Goal: Browse casually: Explore the website without a specific task or goal

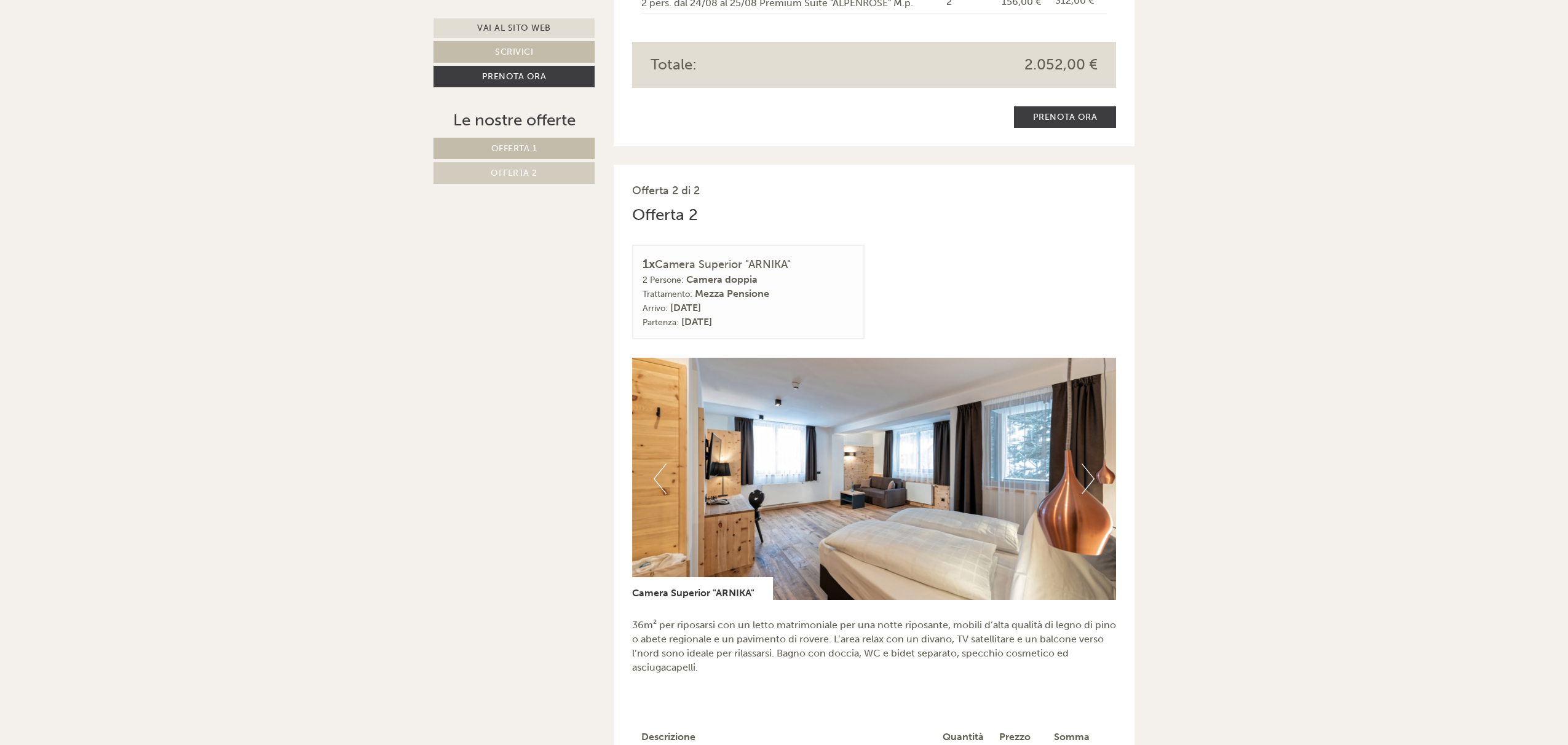
scroll to position [1567, 0]
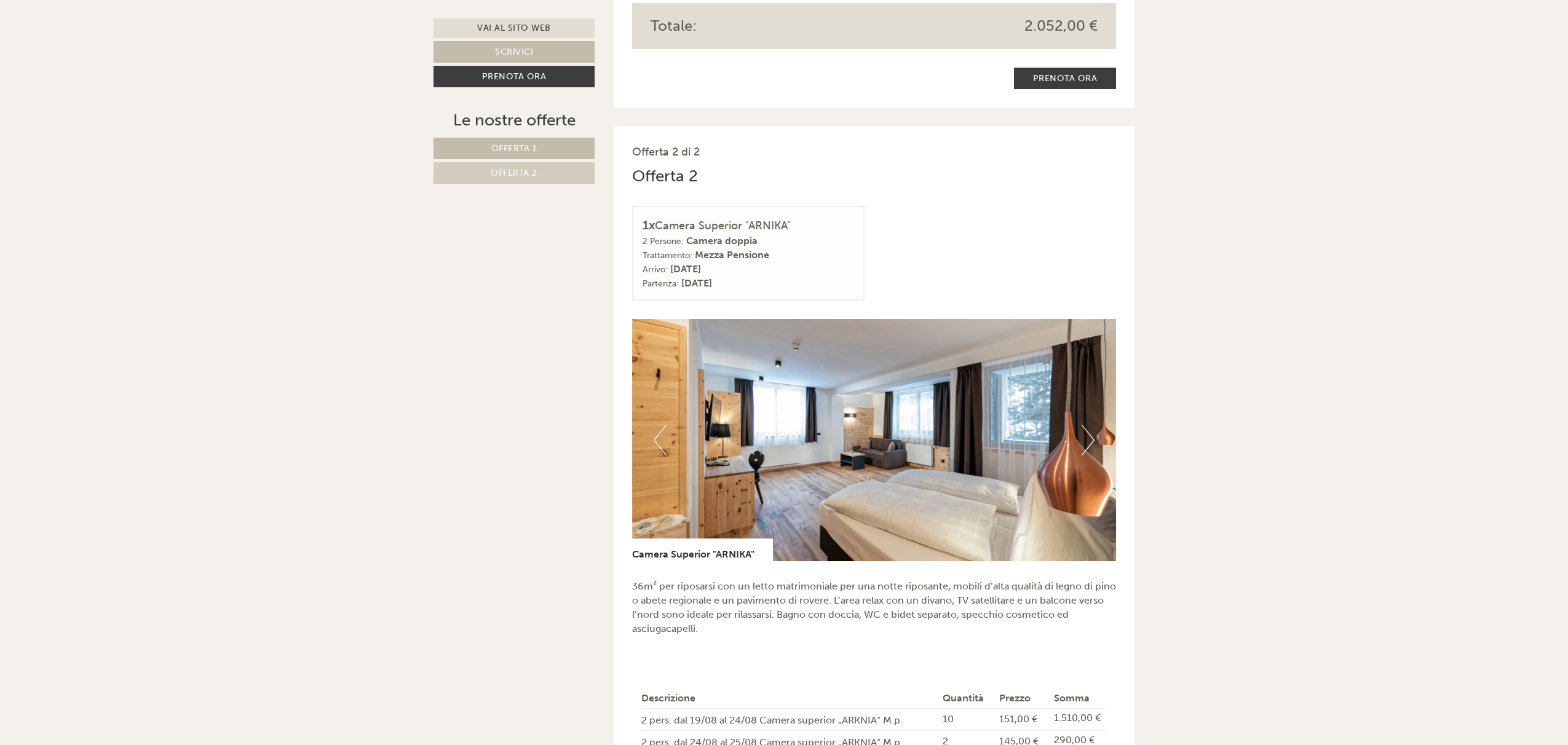
click at [1088, 425] on button "Next" at bounding box center [1088, 440] width 13 height 31
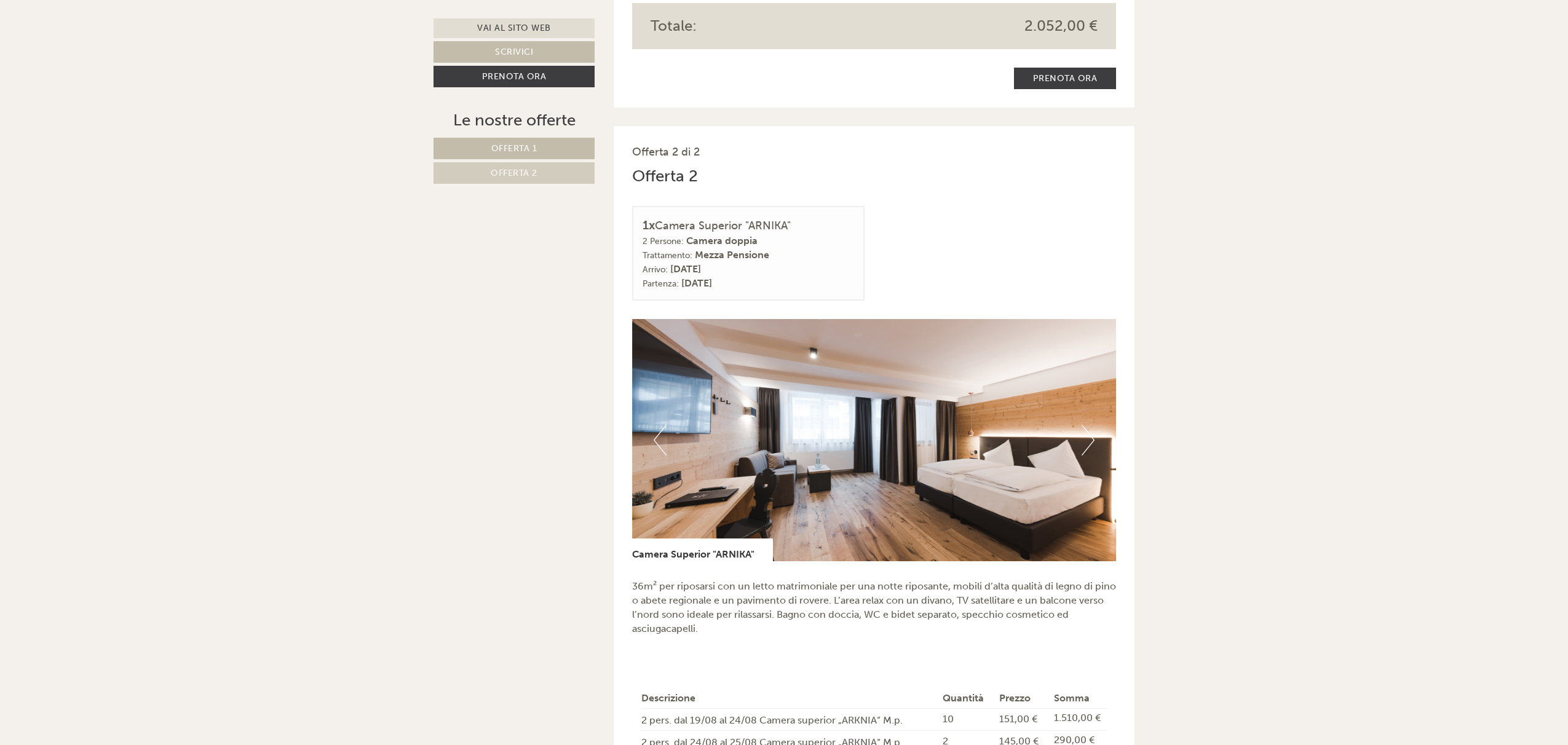
click at [1088, 425] on button "Next" at bounding box center [1088, 440] width 13 height 31
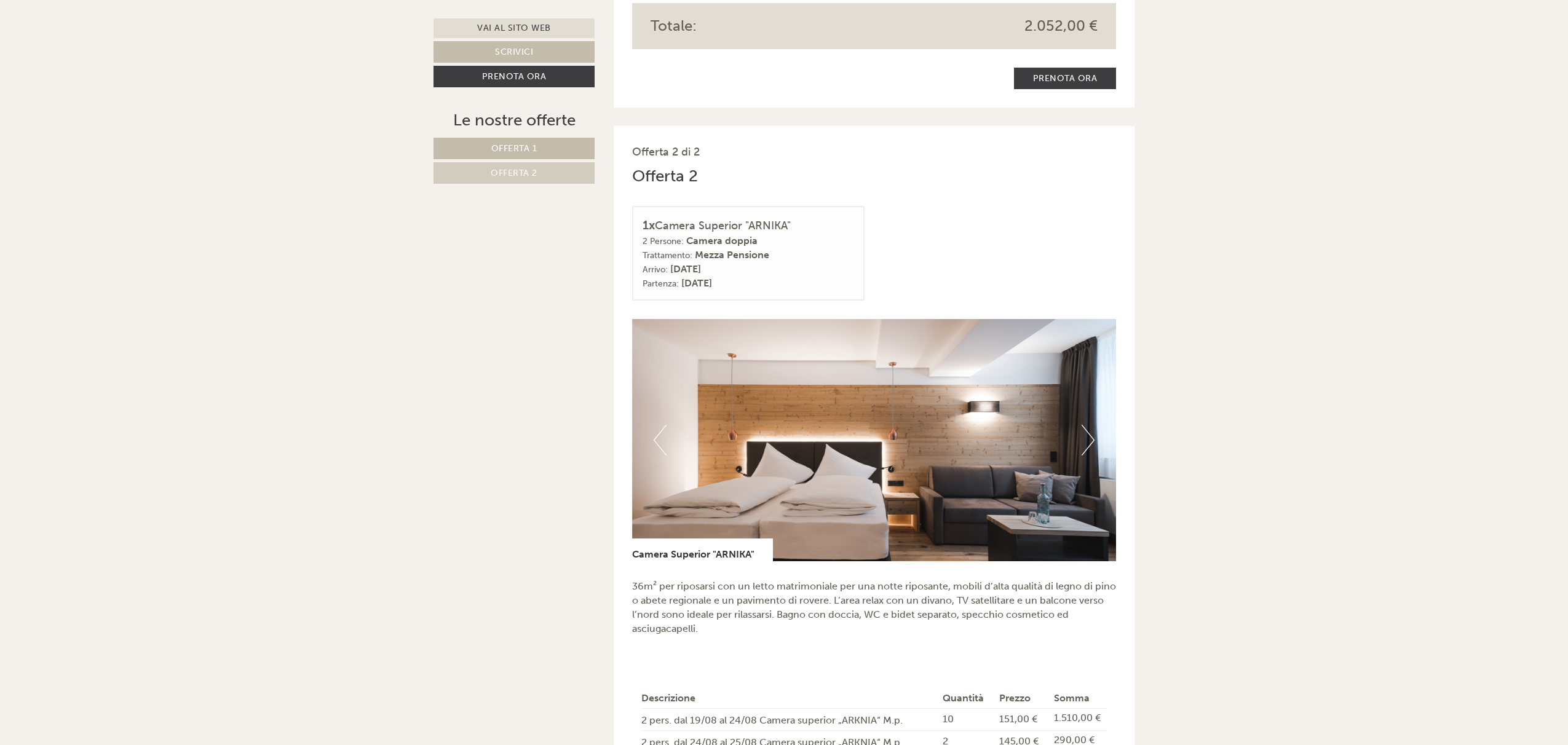
click at [1088, 425] on button "Next" at bounding box center [1088, 440] width 13 height 31
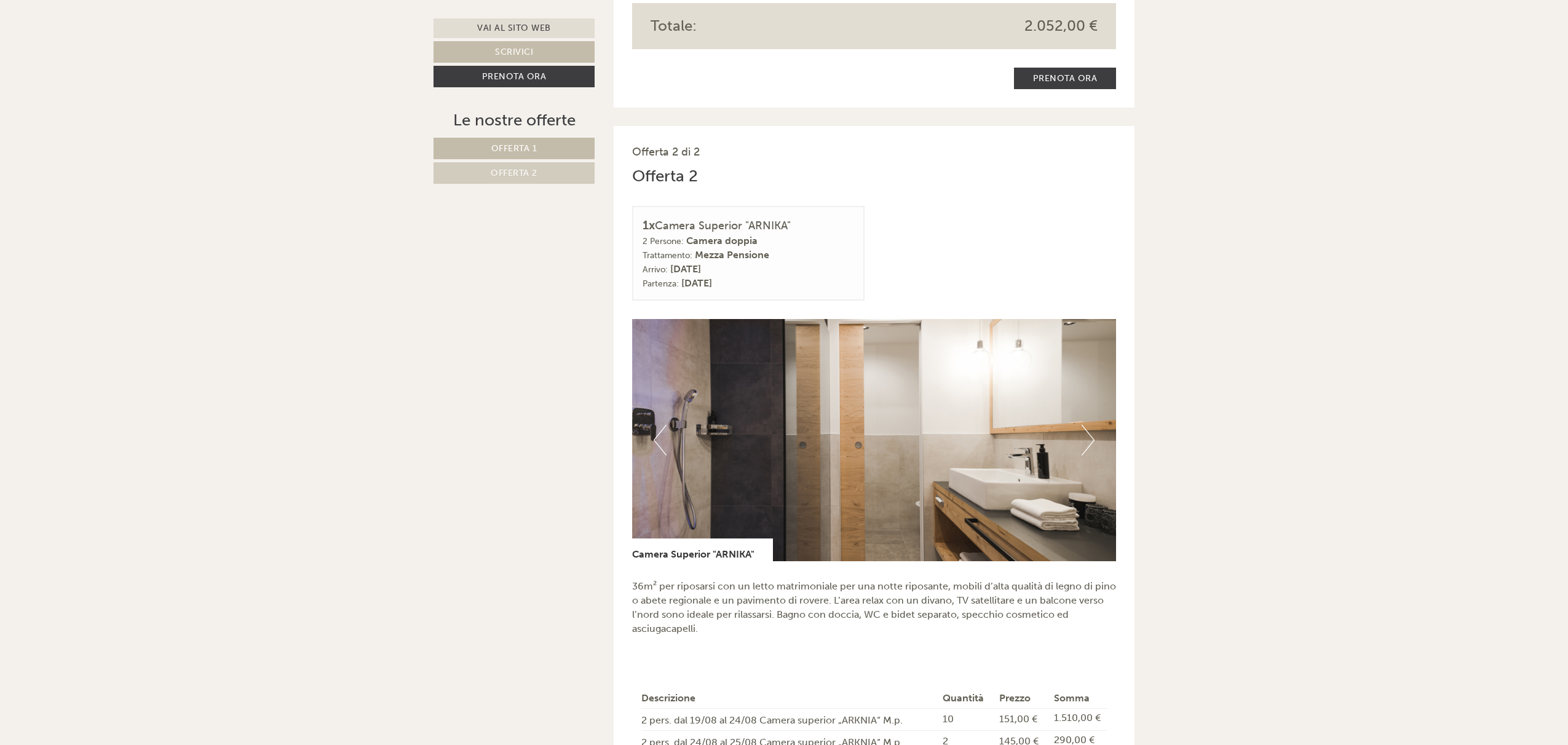
click at [1088, 425] on button "Next" at bounding box center [1088, 440] width 13 height 31
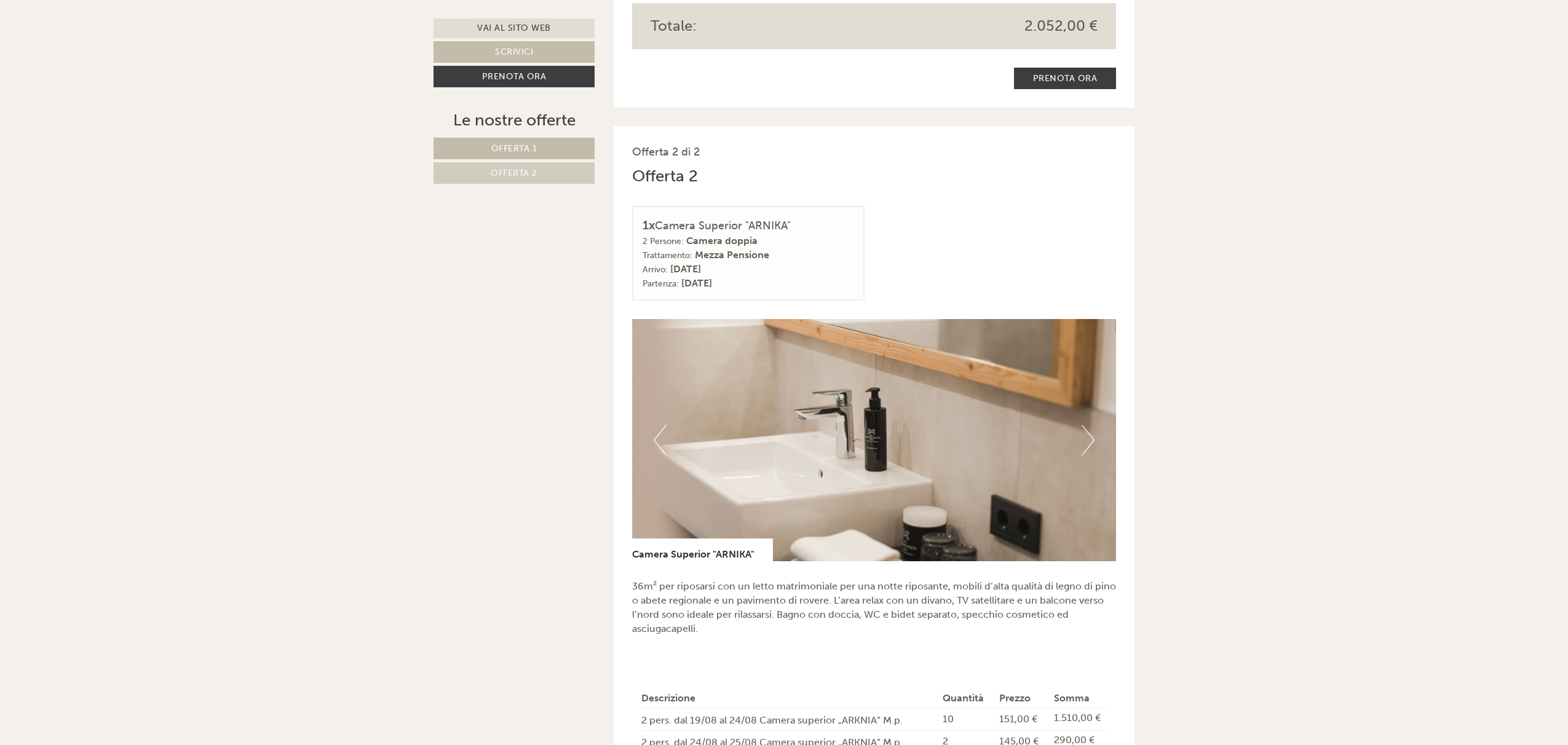
click at [1088, 425] on button "Next" at bounding box center [1088, 440] width 13 height 31
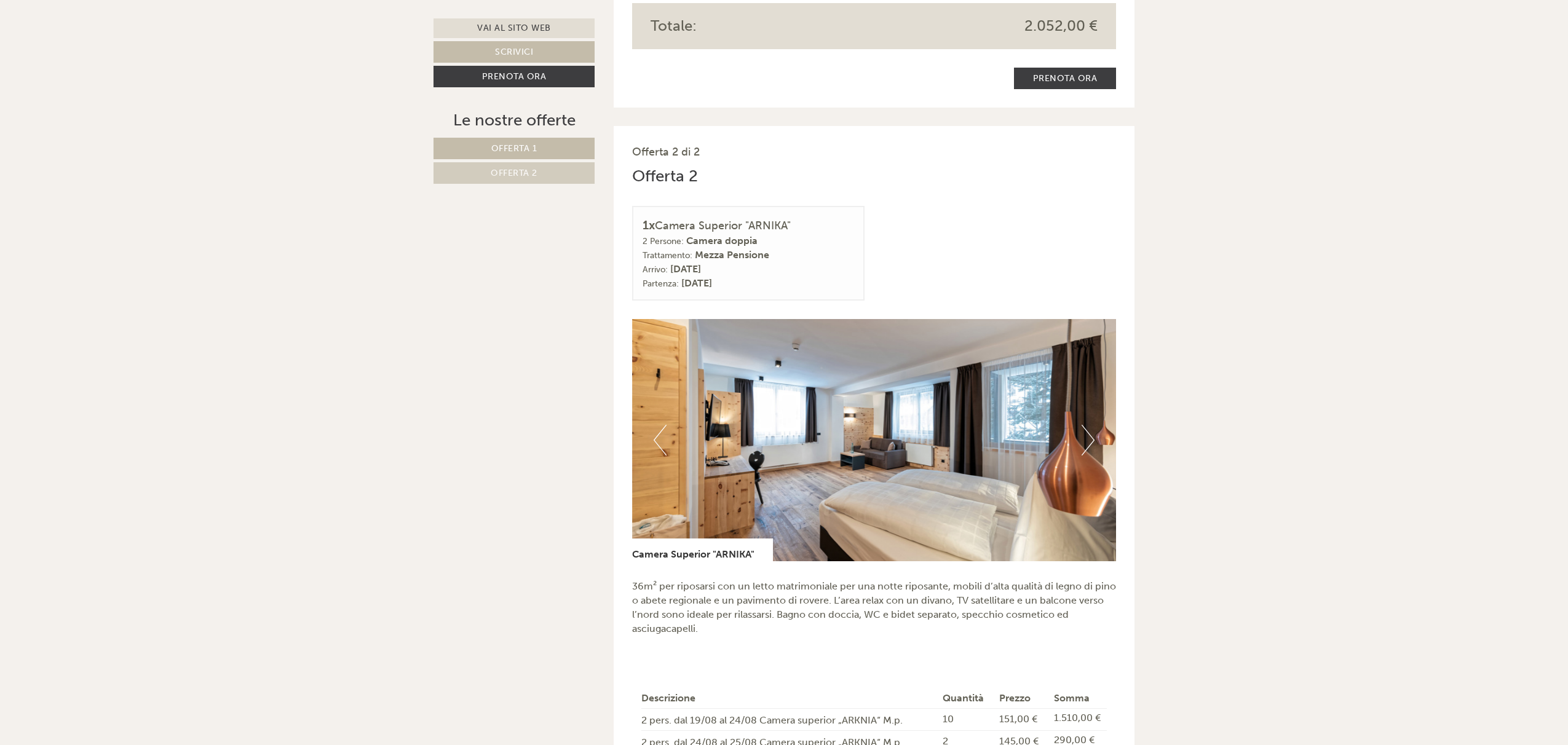
click at [1089, 425] on button "Next" at bounding box center [1088, 440] width 13 height 31
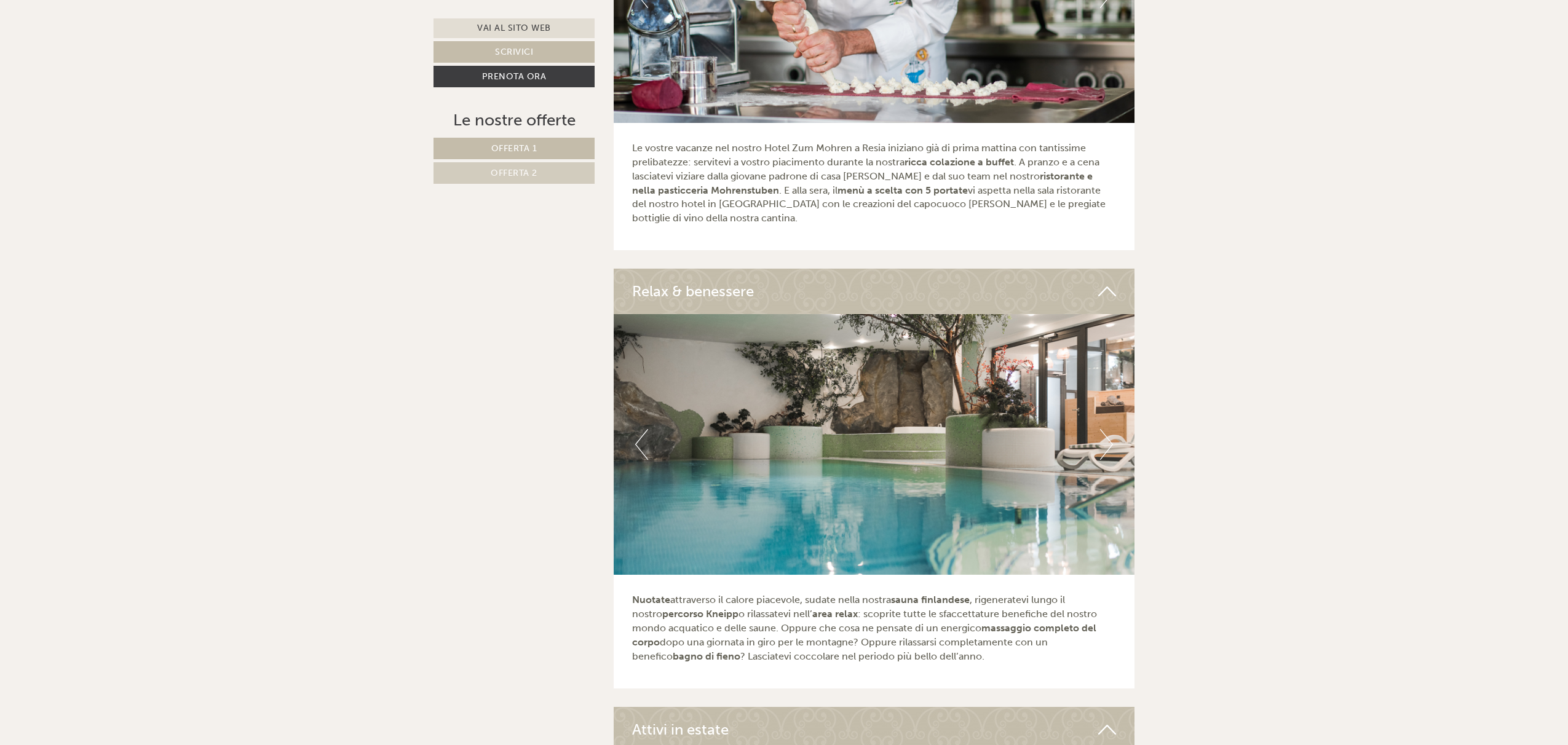
scroll to position [3272, 0]
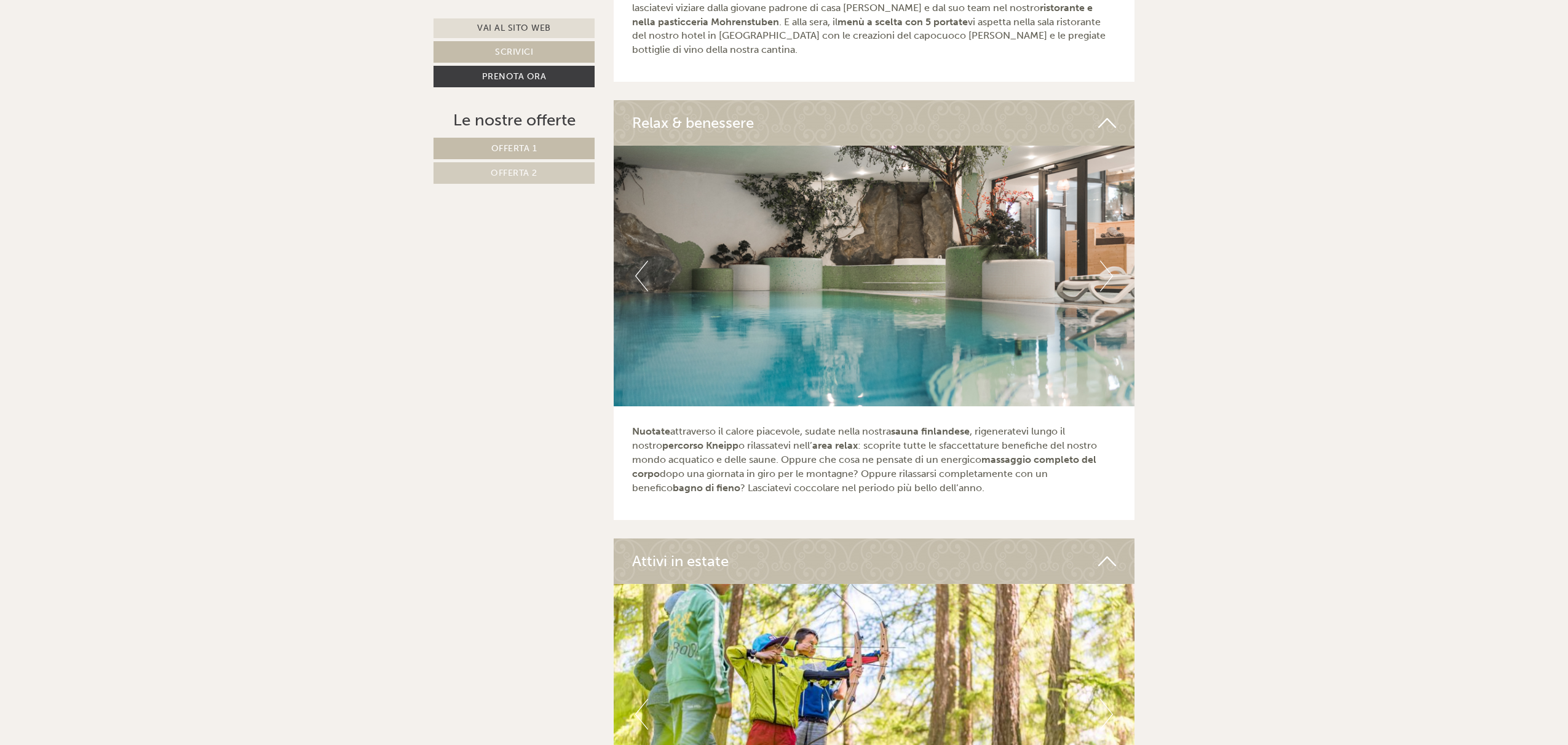
click at [1110, 266] on button "Next" at bounding box center [1106, 276] width 13 height 31
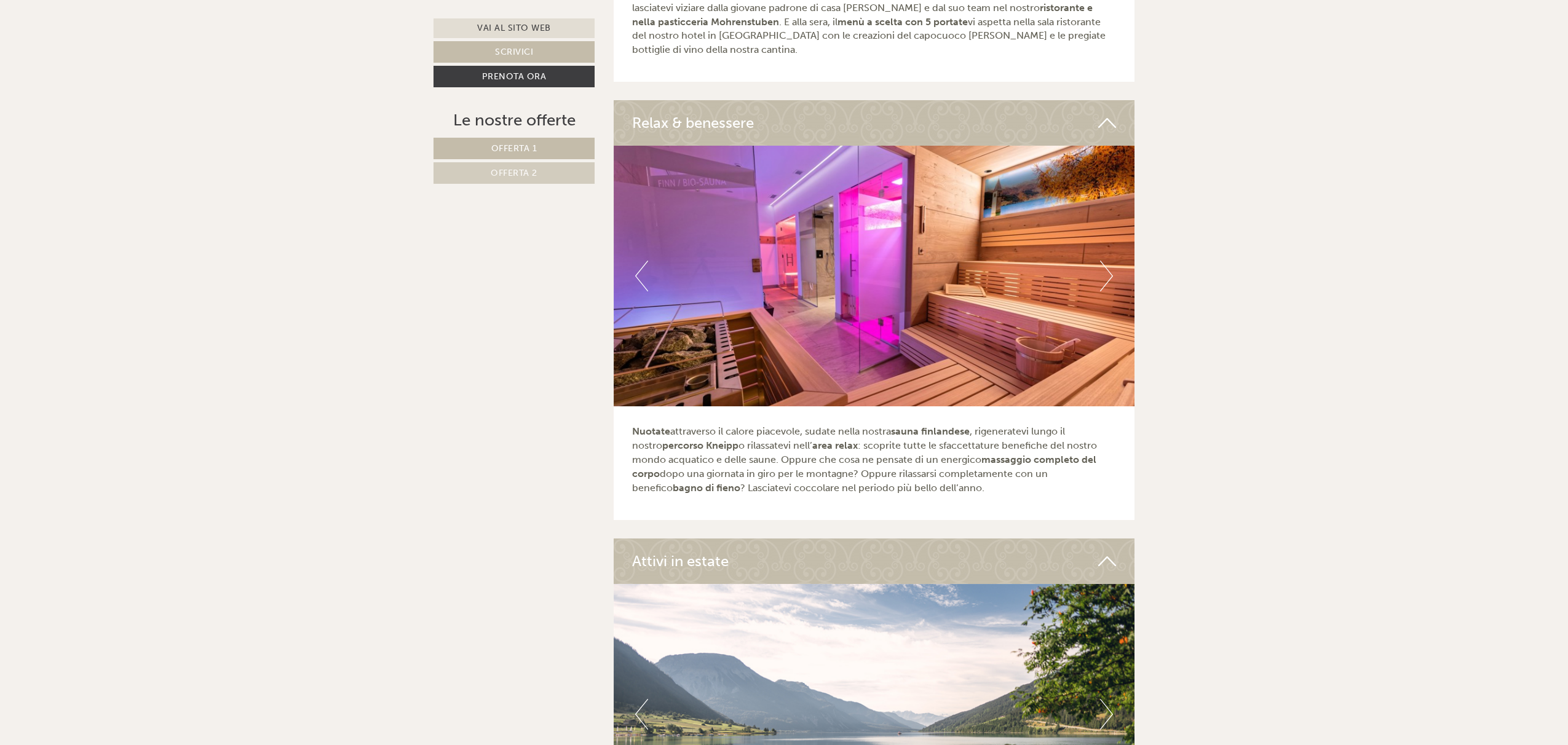
click at [1108, 263] on button "Next" at bounding box center [1106, 276] width 13 height 31
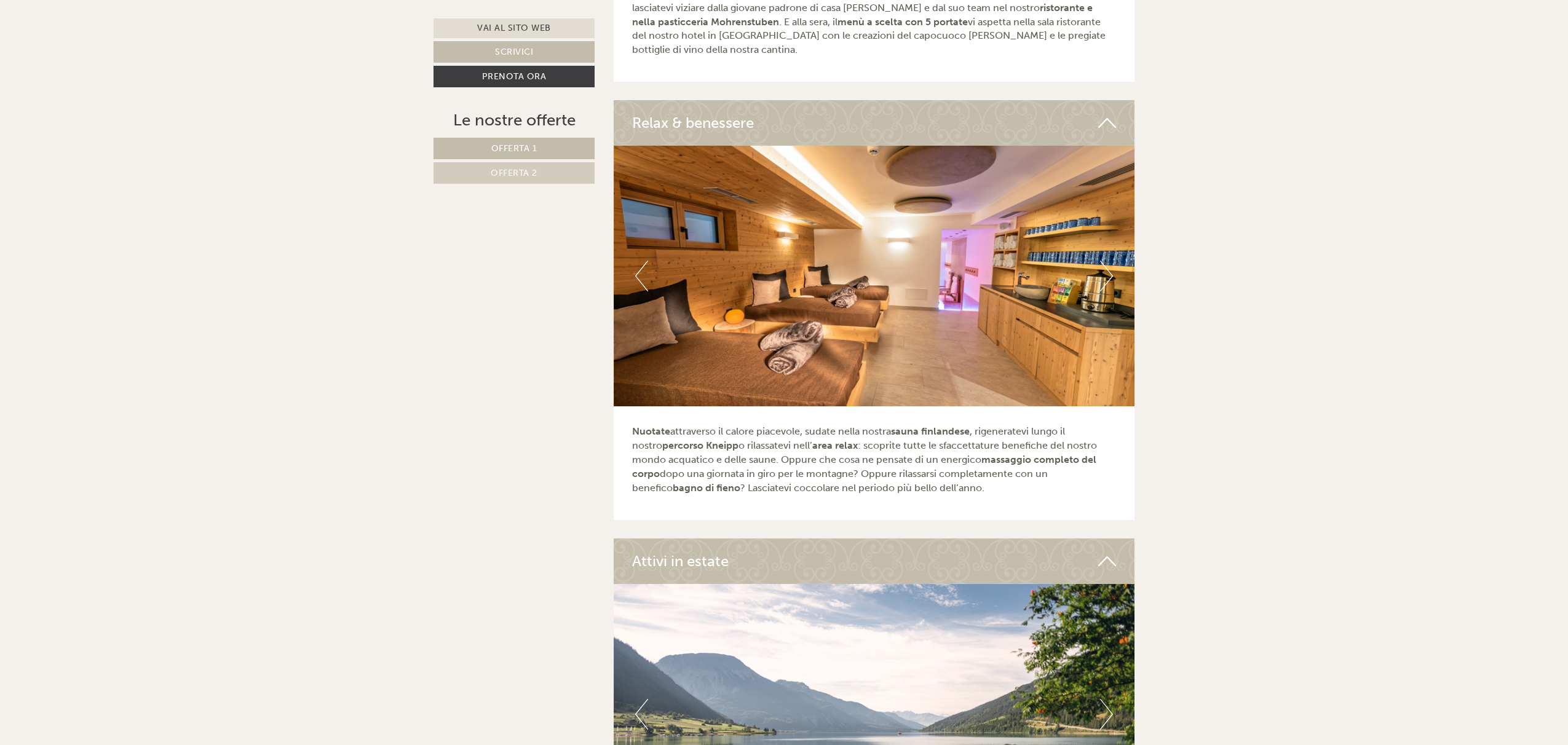
click at [1108, 263] on button "Next" at bounding box center [1106, 276] width 13 height 31
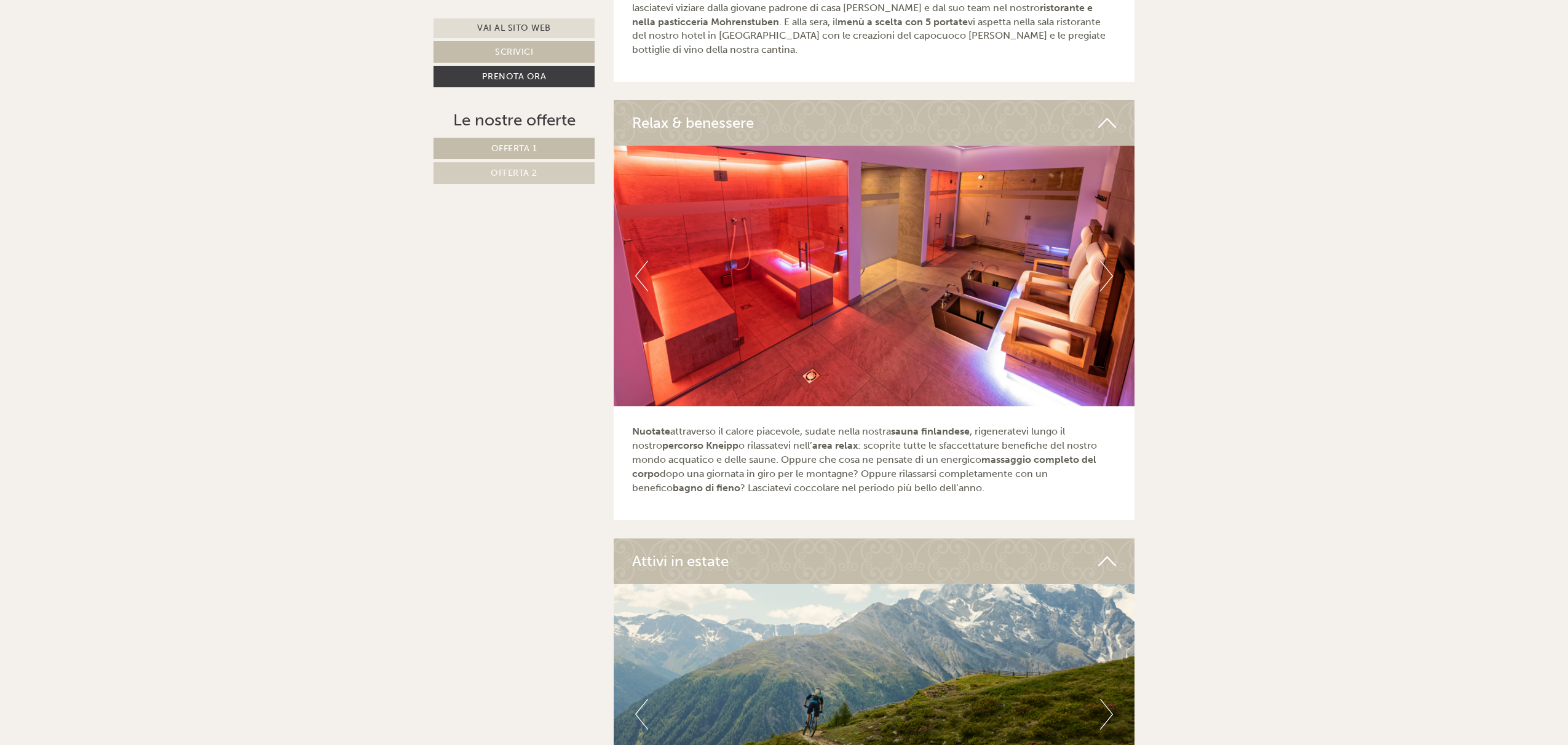
click at [1108, 263] on button "Next" at bounding box center [1106, 276] width 13 height 31
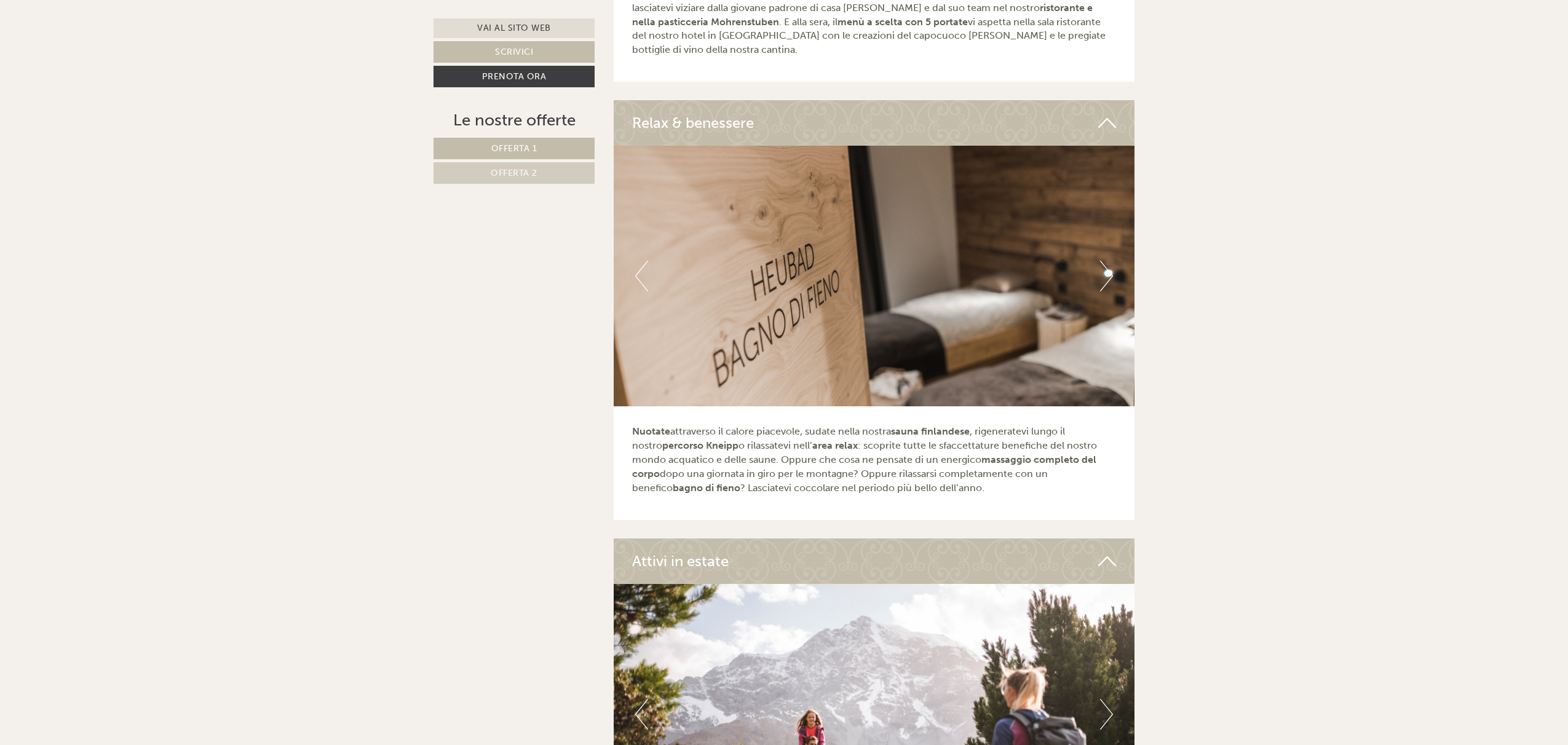
click at [1108, 263] on button "Next" at bounding box center [1106, 276] width 13 height 31
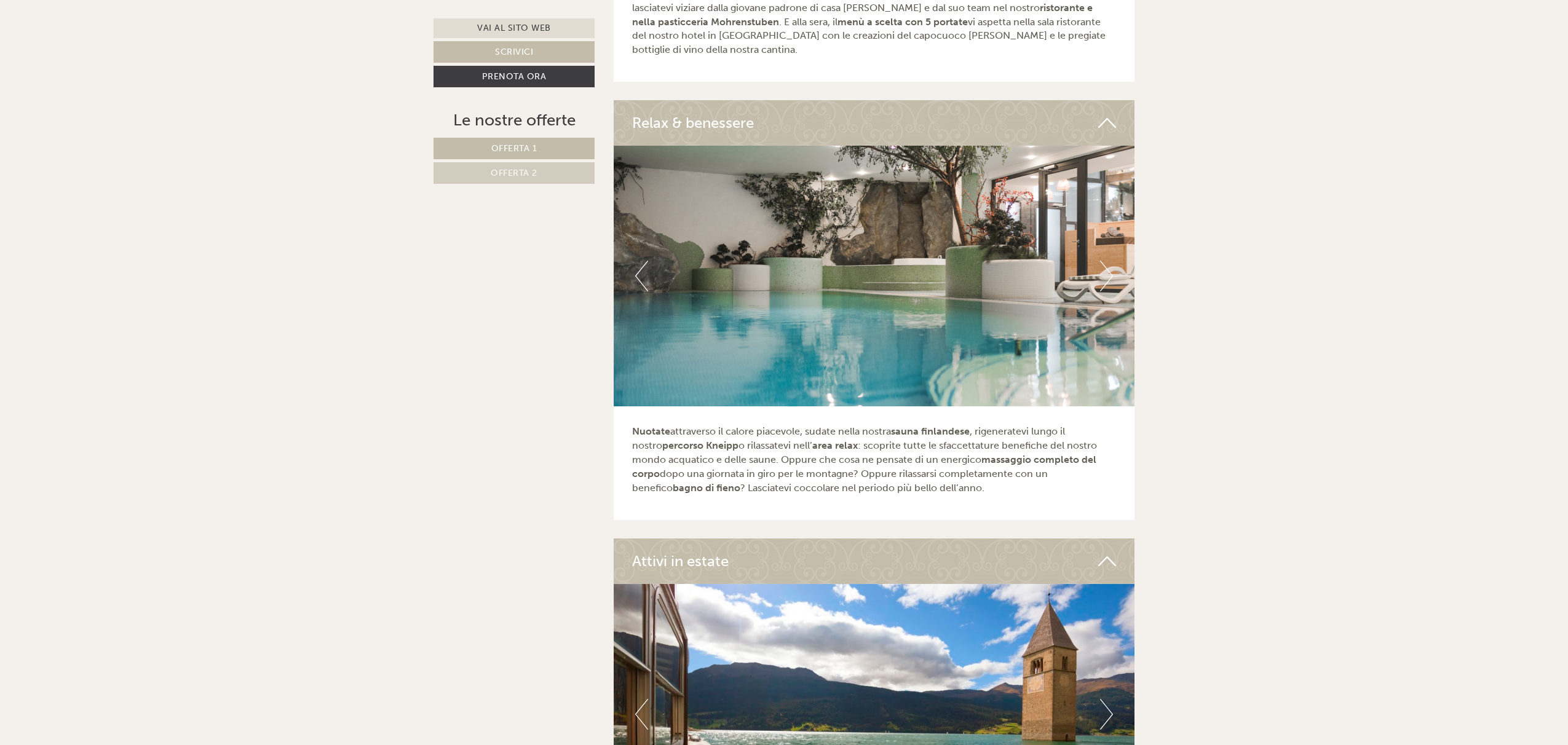
click at [1108, 263] on button "Next" at bounding box center [1106, 276] width 13 height 31
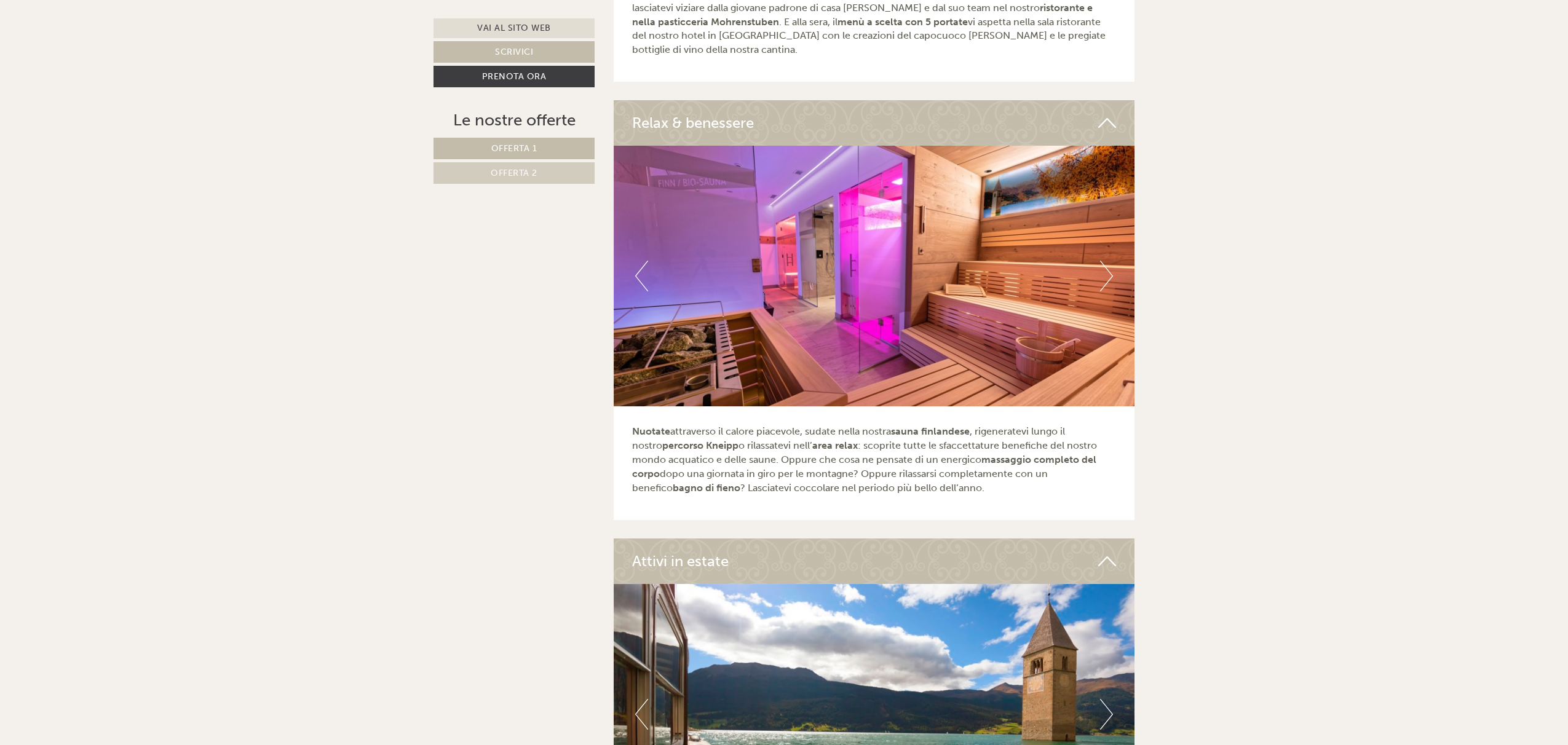
click at [1108, 263] on button "Next" at bounding box center [1106, 276] width 13 height 31
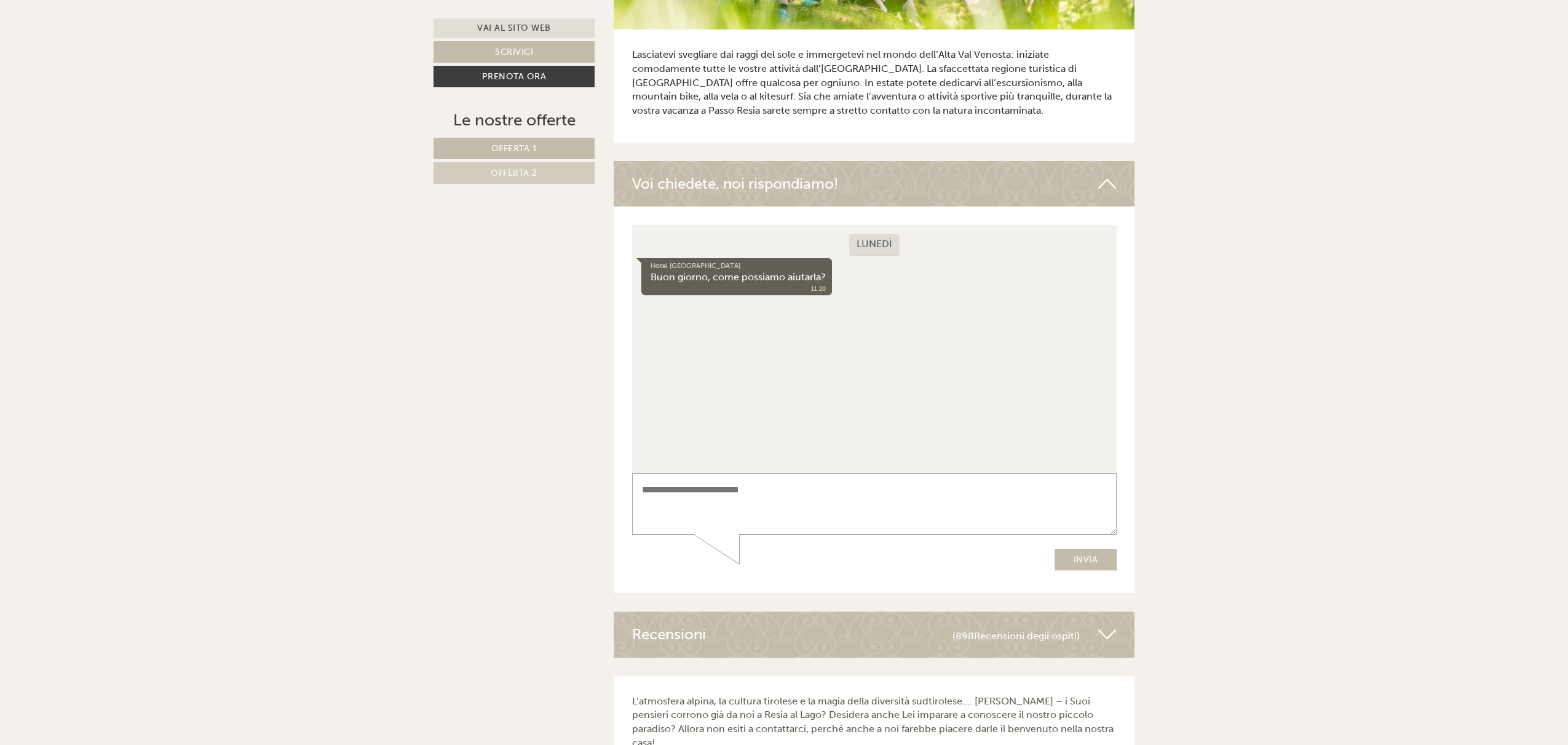
scroll to position [4143, 0]
